Goal: Find specific page/section: Find specific page/section

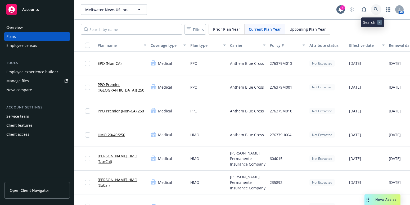
click at [371, 11] on link at bounding box center [376, 9] width 11 height 11
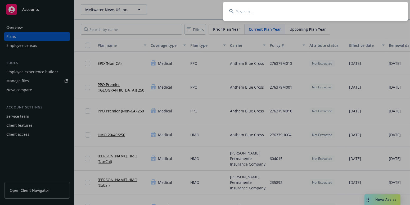
click at [251, 8] on input at bounding box center [315, 11] width 185 height 19
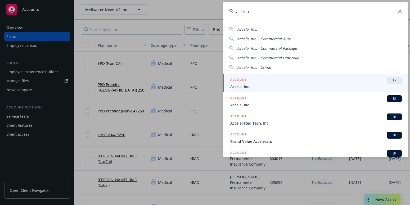
type input "accela"
click at [260, 81] on div "ACCOUNT TR" at bounding box center [315, 80] width 171 height 7
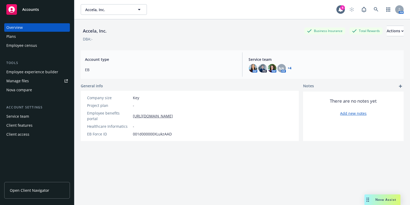
click at [26, 35] on div "Plans" at bounding box center [36, 36] width 61 height 8
